Goal: Check status

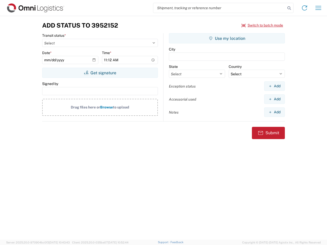
click at [220, 8] on input "search" at bounding box center [219, 8] width 132 height 10
click at [289, 8] on icon at bounding box center [289, 8] width 7 height 7
click at [305, 8] on icon at bounding box center [305, 8] width 8 height 8
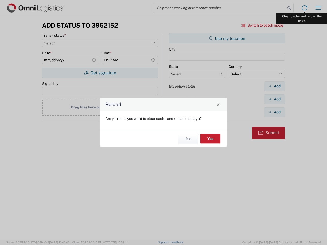
click at [318, 8] on div "Reload Are you sure, you want to clear cache and reload the page? No Yes" at bounding box center [163, 122] width 327 height 245
click at [262, 25] on div "Reload Are you sure, you want to clear cache and reload the page? No Yes" at bounding box center [163, 122] width 327 height 245
click at [100, 73] on div "Reload Are you sure, you want to clear cache and reload the page? No Yes" at bounding box center [163, 122] width 327 height 245
click at [227, 38] on div "Reload Are you sure, you want to clear cache and reload the page? No Yes" at bounding box center [163, 122] width 327 height 245
click at [274, 86] on div "Reload Are you sure, you want to clear cache and reload the page? No Yes" at bounding box center [163, 122] width 327 height 245
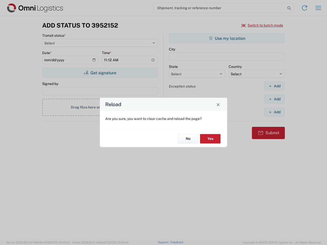
click at [274, 99] on div "Reload Are you sure, you want to clear cache and reload the page? No Yes" at bounding box center [163, 122] width 327 height 245
click at [274, 112] on div "Reload Are you sure, you want to clear cache and reload the page? No Yes" at bounding box center [163, 122] width 327 height 245
